Goal: Task Accomplishment & Management: Manage account settings

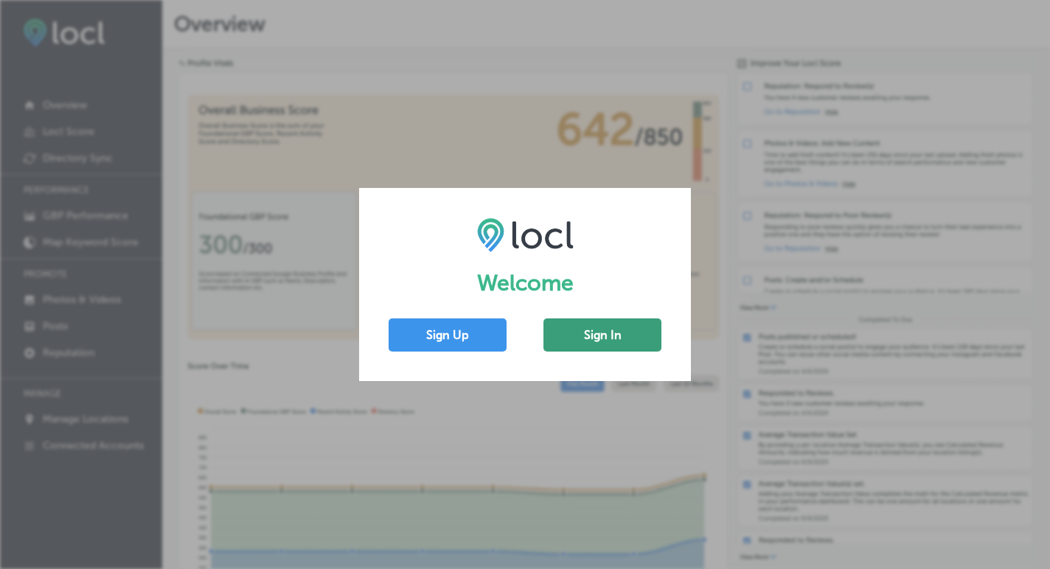
click at [591, 336] on button "Sign In" at bounding box center [603, 335] width 118 height 33
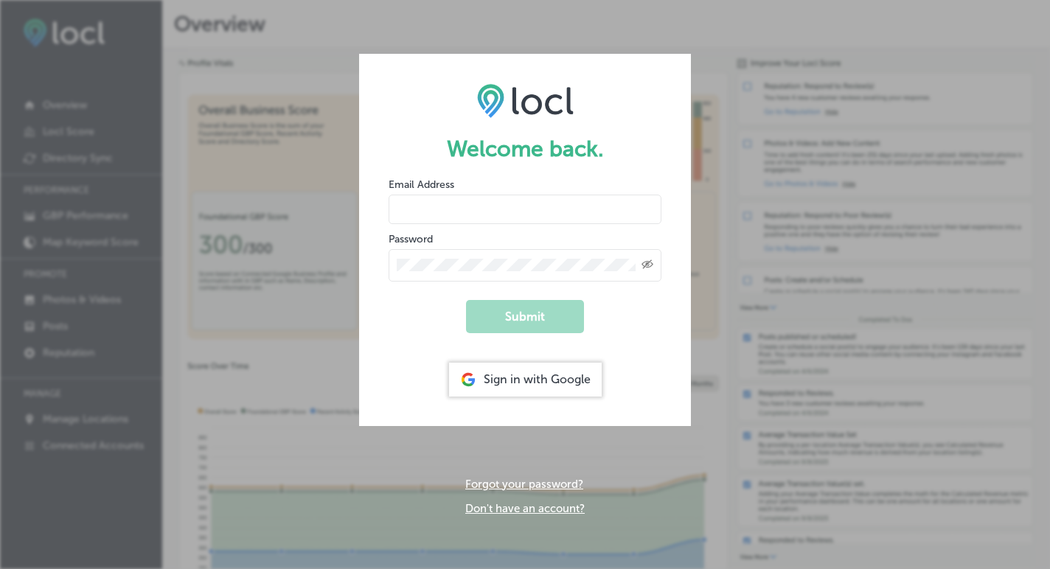
click at [487, 200] on input "email" at bounding box center [525, 209] width 273 height 29
type input "[EMAIL_ADDRESS][DOMAIN_NAME]"
click at [513, 483] on link "Forgot your password?" at bounding box center [524, 484] width 118 height 13
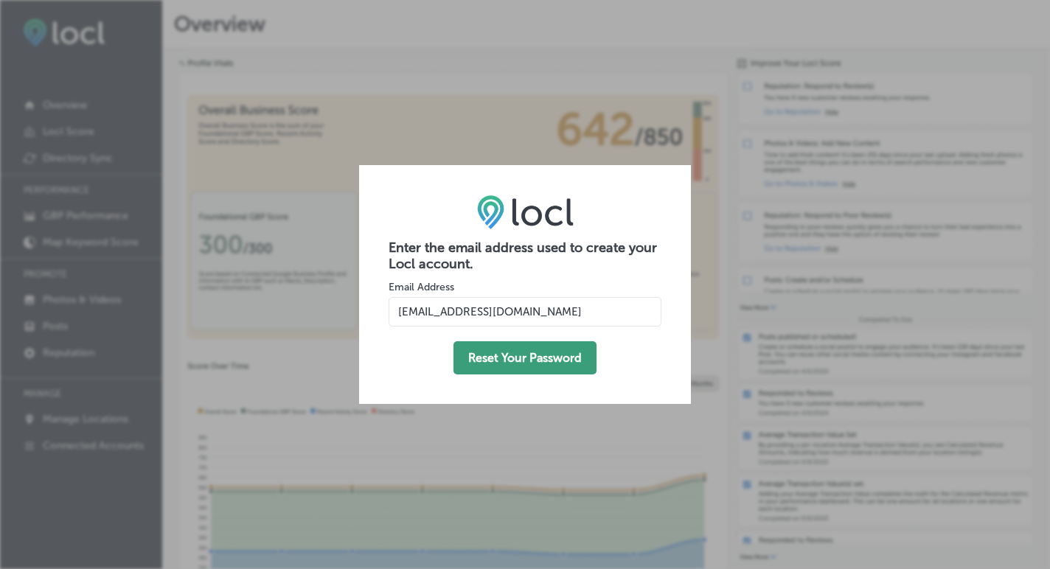
click at [536, 355] on button "Reset Your Password" at bounding box center [525, 357] width 143 height 33
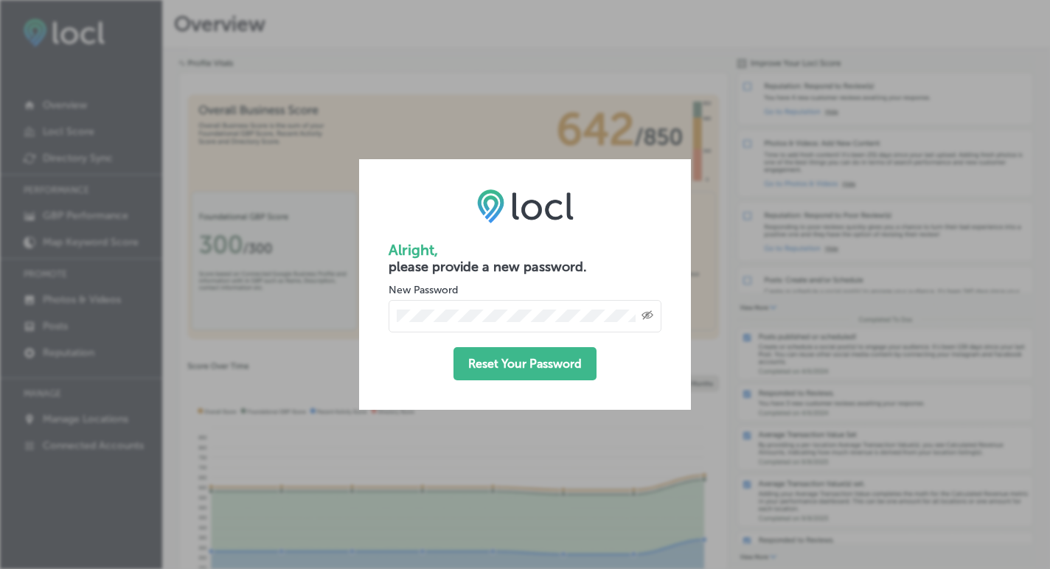
click at [648, 313] on icon "Created with Sketch." at bounding box center [648, 315] width 12 height 10
click at [528, 367] on button "Reset Your Password" at bounding box center [525, 363] width 143 height 33
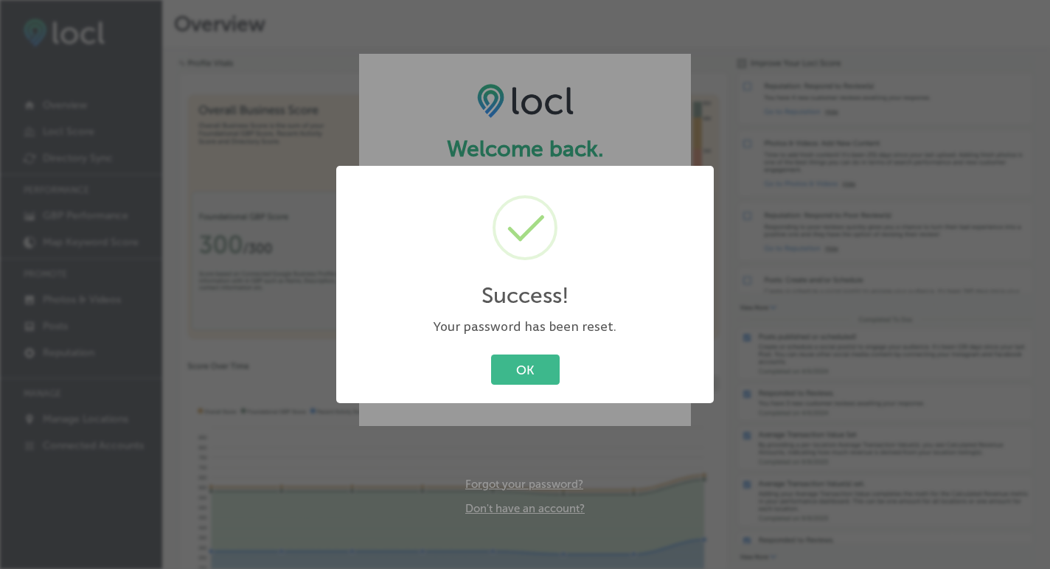
type input "[EMAIL_ADDRESS][DOMAIN_NAME]"
click at [527, 366] on button "OK" at bounding box center [525, 370] width 69 height 30
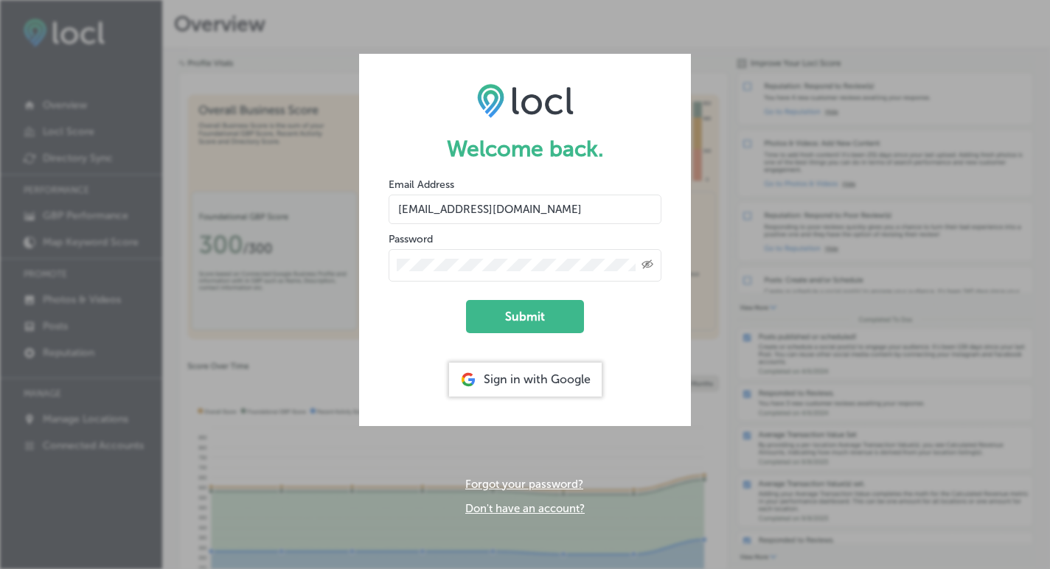
click at [647, 263] on icon "Toggle password visibility" at bounding box center [648, 264] width 12 height 9
click at [523, 316] on button "Submit" at bounding box center [525, 316] width 118 height 33
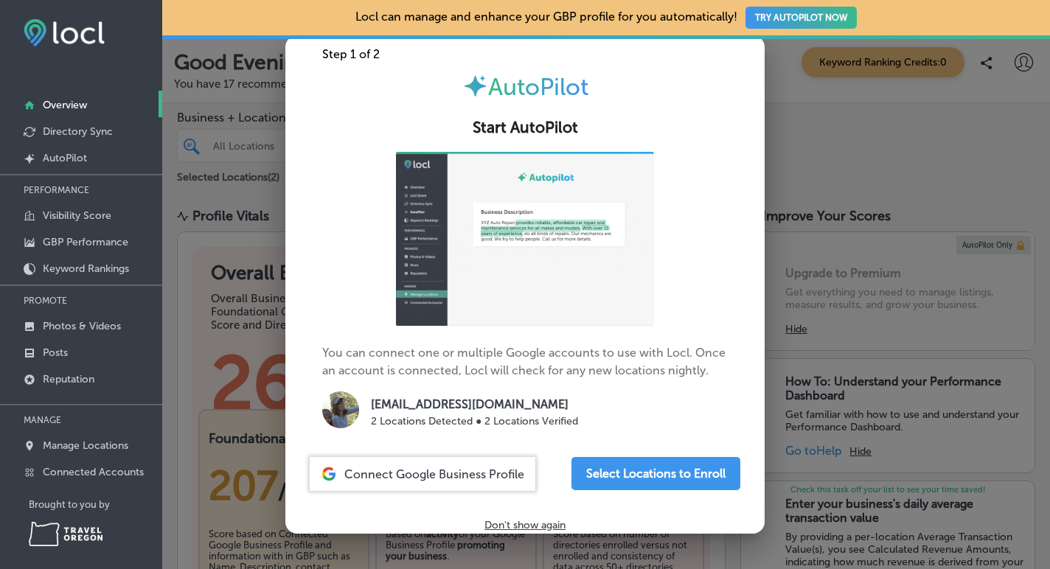
click at [821, 139] on div at bounding box center [525, 284] width 1050 height 569
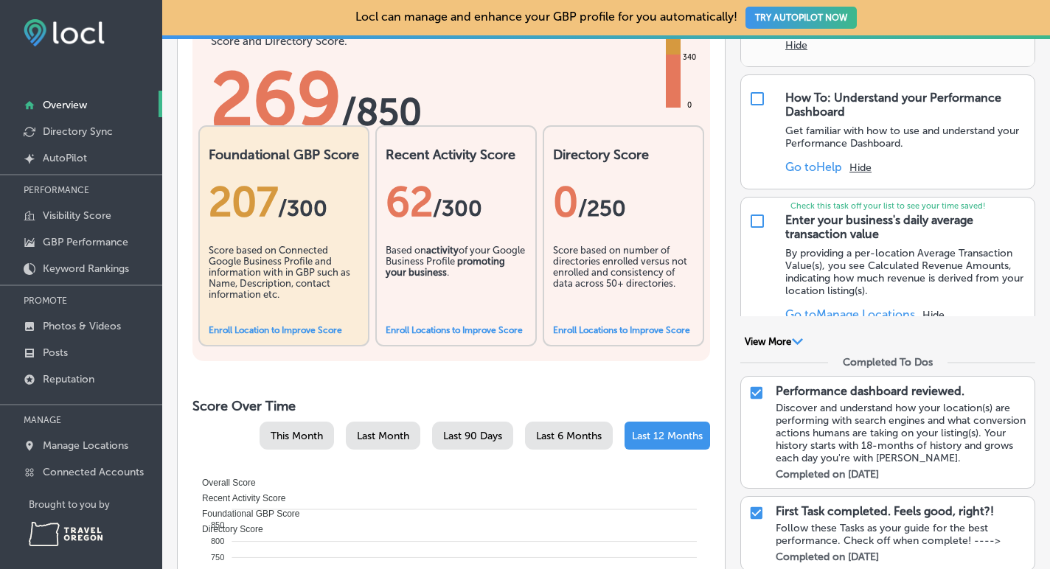
scroll to position [285, 0]
click at [664, 431] on span "Last 12 Months" at bounding box center [667, 435] width 71 height 13
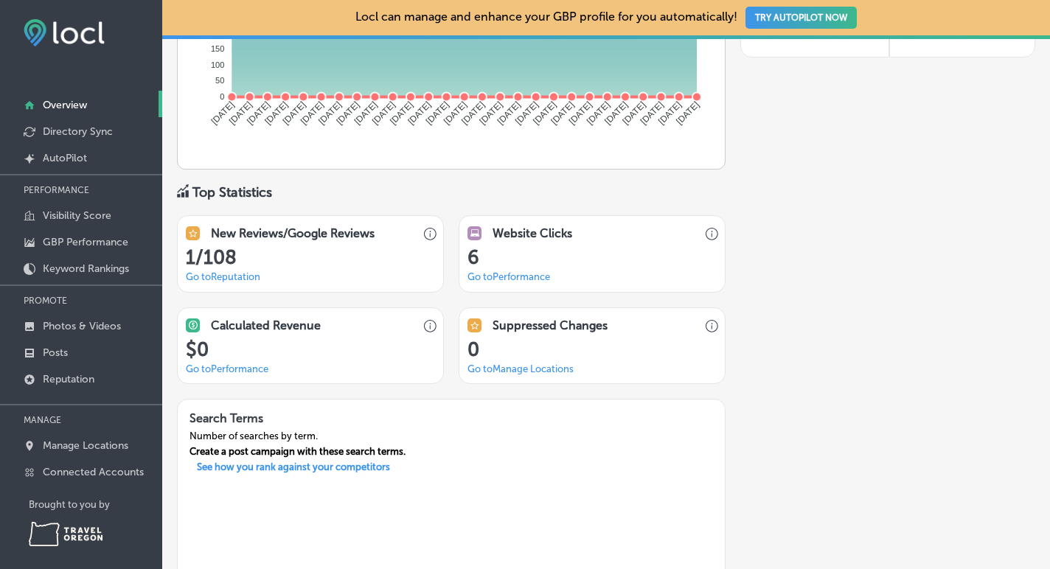
scroll to position [986, 0]
click at [225, 275] on link "Go to Reputation" at bounding box center [223, 276] width 74 height 11
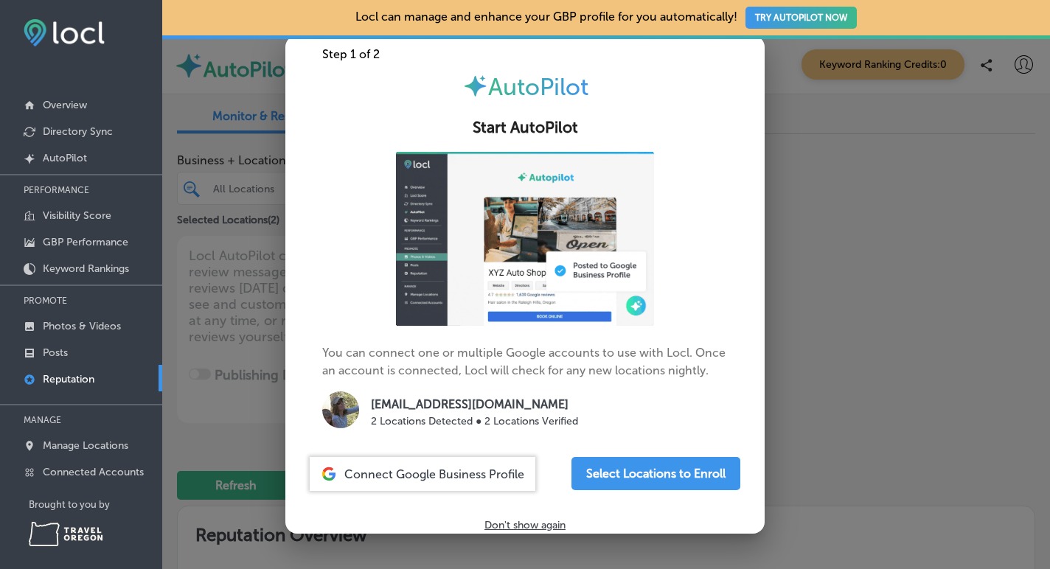
type textarea "x"
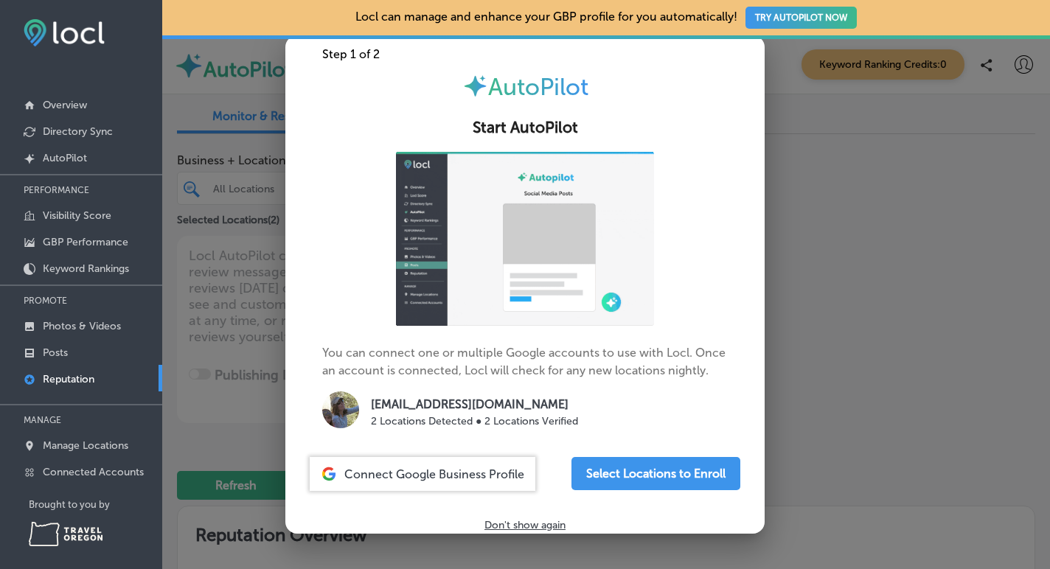
scroll to position [9, 0]
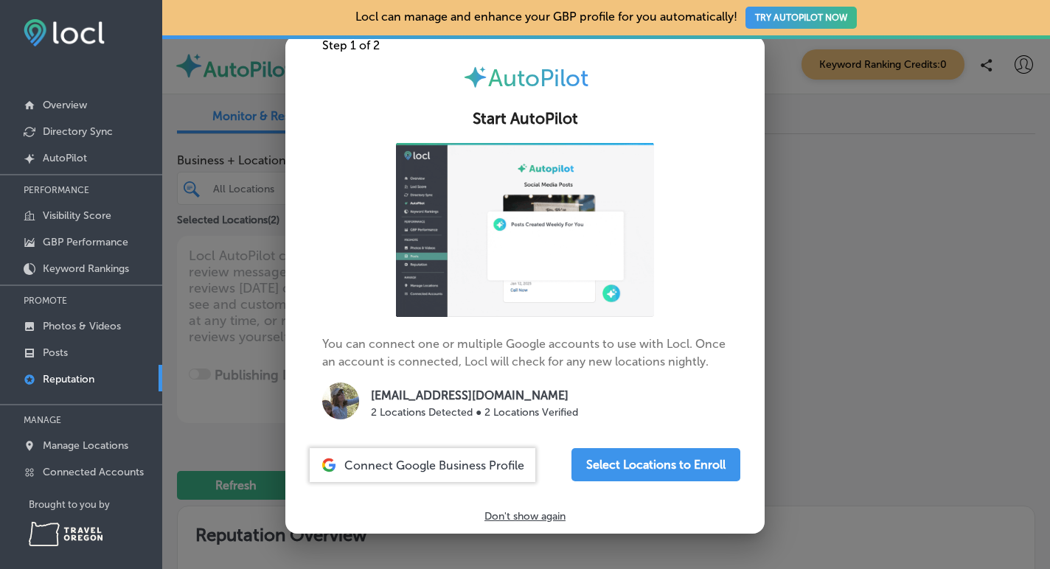
click at [841, 135] on div at bounding box center [525, 284] width 1050 height 569
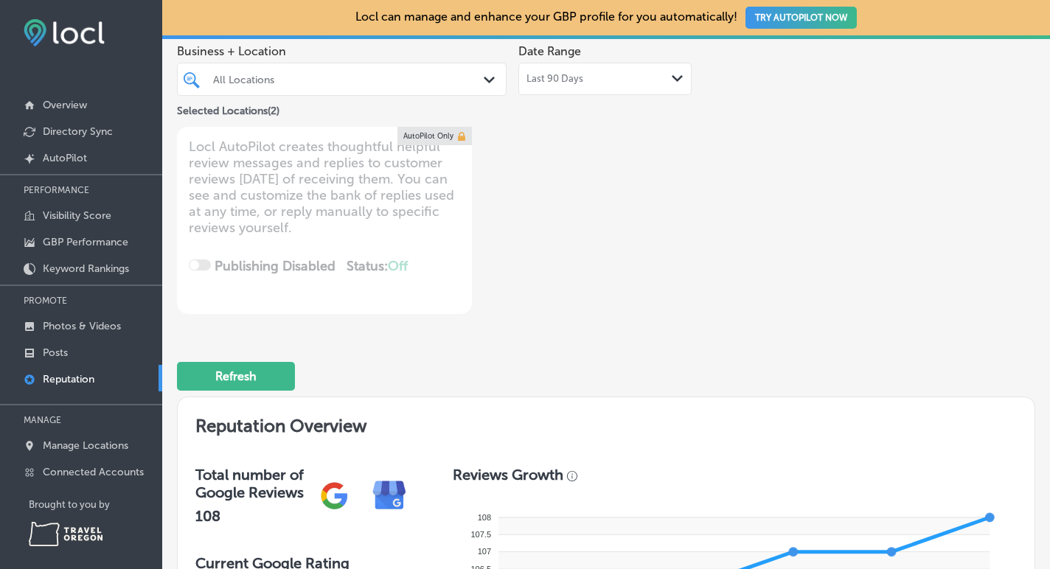
scroll to position [0, 0]
